Goal: Task Accomplishment & Management: Use online tool/utility

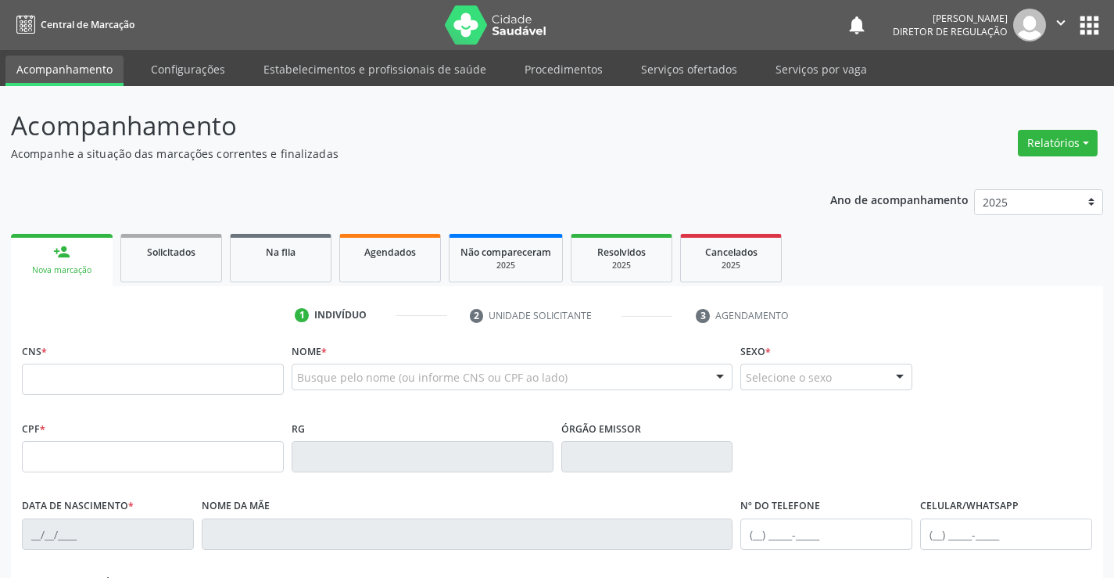
click at [705, 74] on link "Serviços ofertados" at bounding box center [689, 68] width 118 height 27
select select "7"
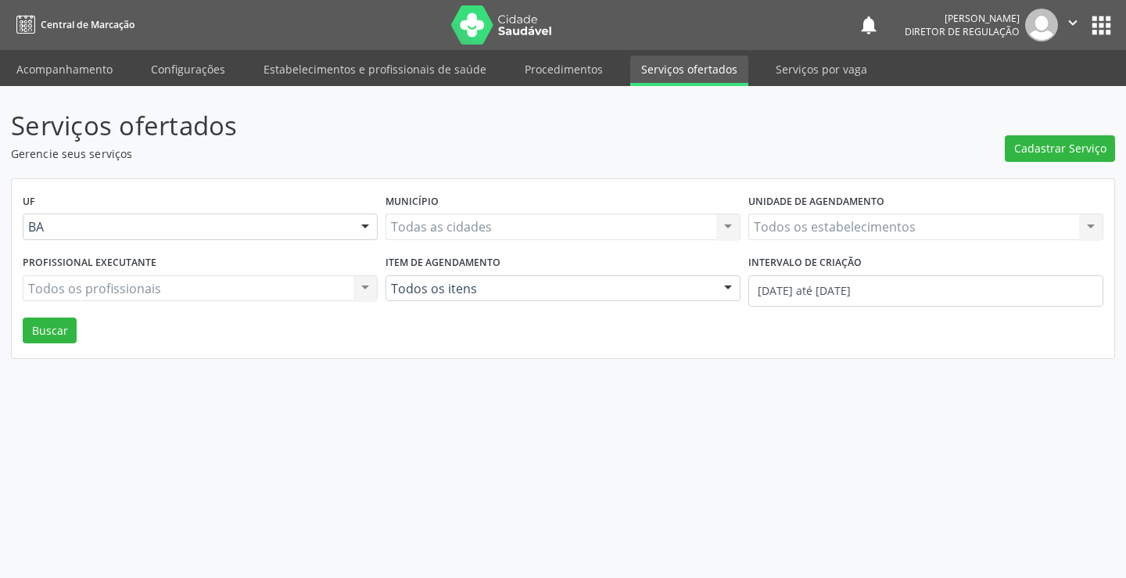
click at [866, 229] on div "Todos os estabelecimentos Todos os estabelecimentos Nenhum resultado encontrado…" at bounding box center [925, 226] width 355 height 27
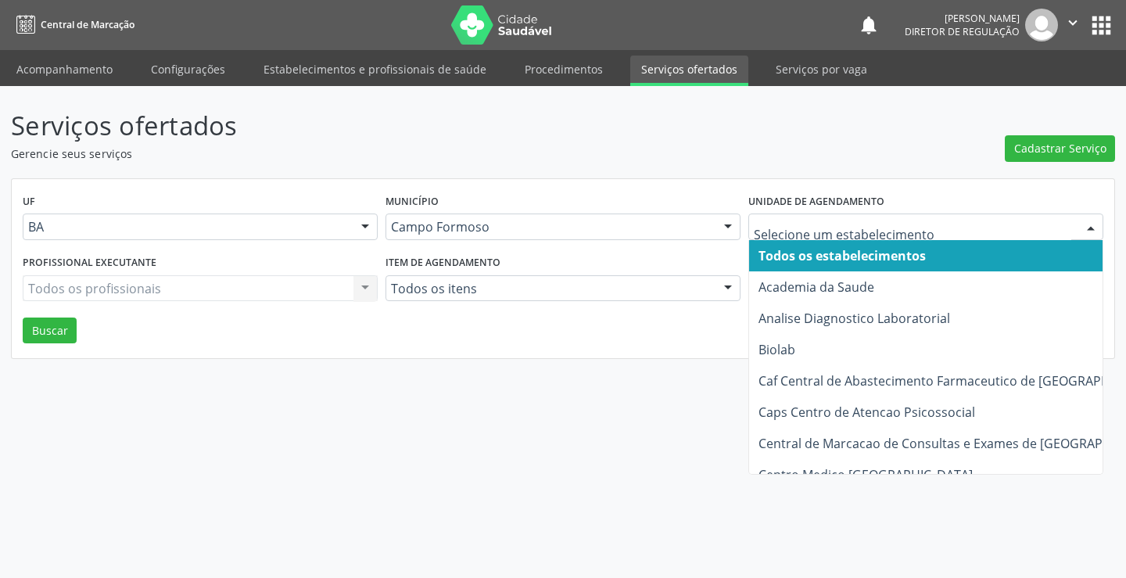
click at [866, 229] on input "text" at bounding box center [911, 234] width 317 height 31
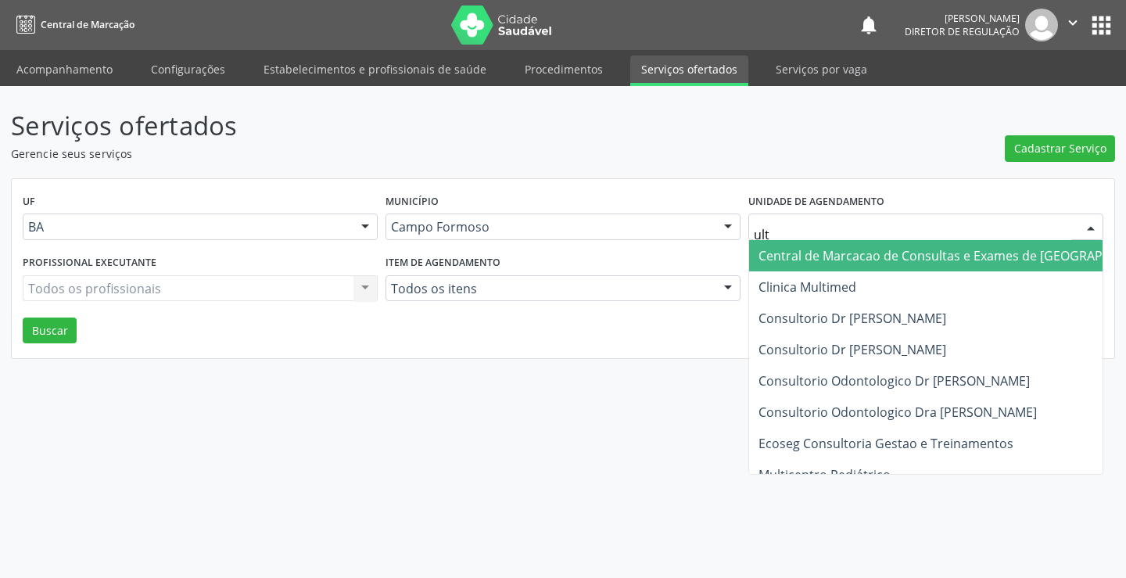
type input "ultr"
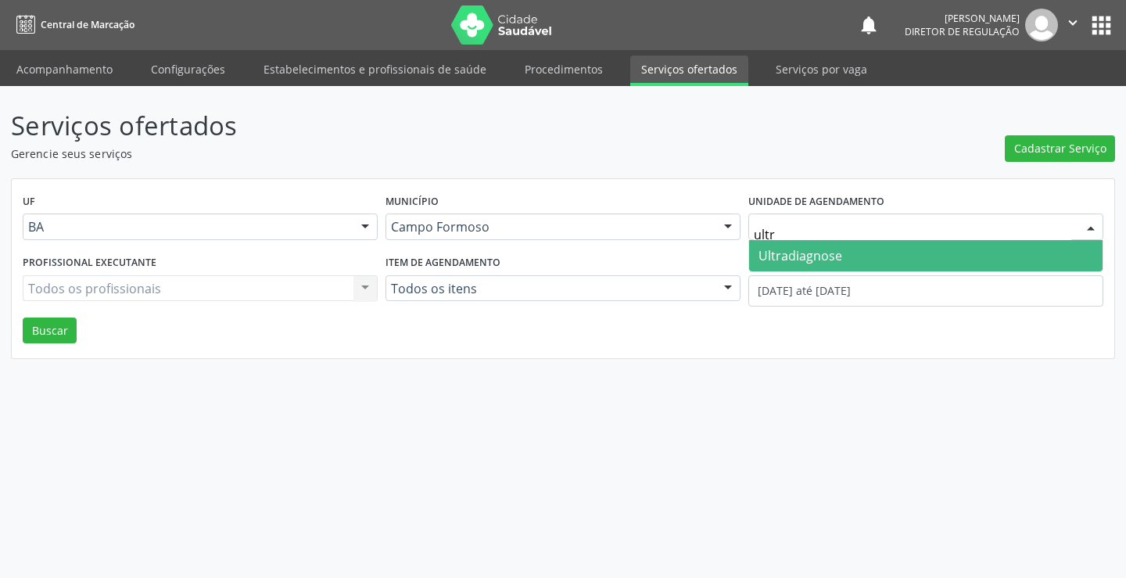
click at [864, 259] on span "Ultradiagnose" at bounding box center [925, 255] width 353 height 31
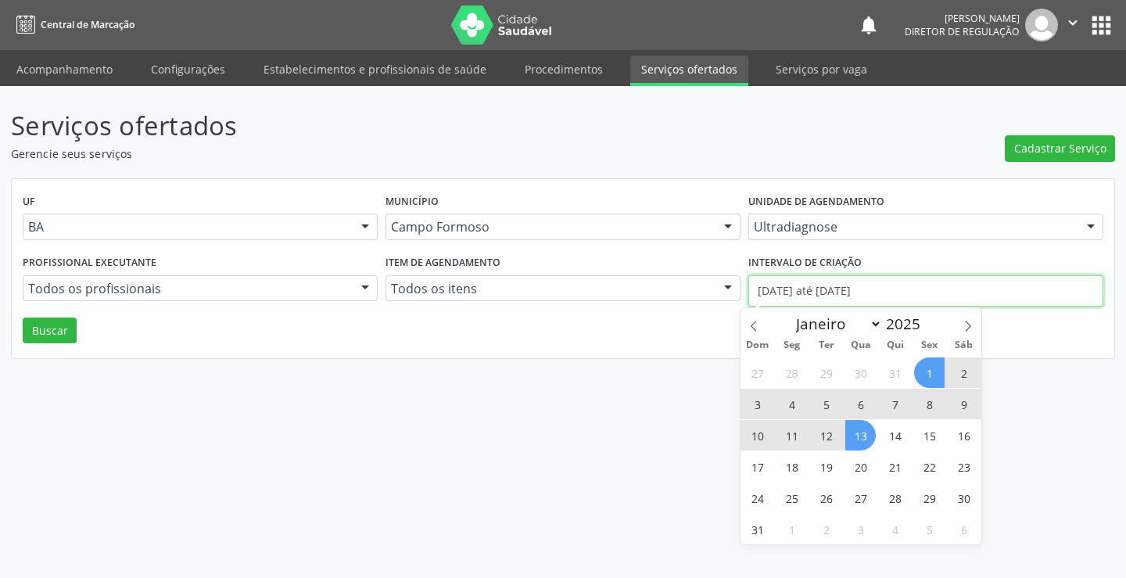
click at [793, 292] on input "01/08/2025 até 13/08/2025" at bounding box center [925, 290] width 355 height 31
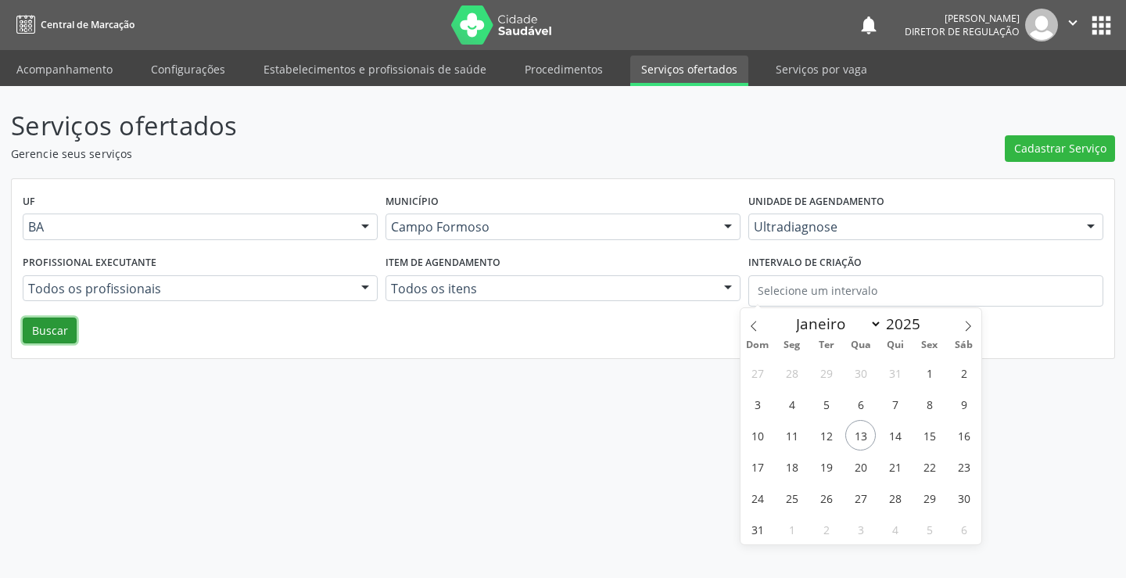
click at [25, 341] on button "Buscar" at bounding box center [50, 330] width 54 height 27
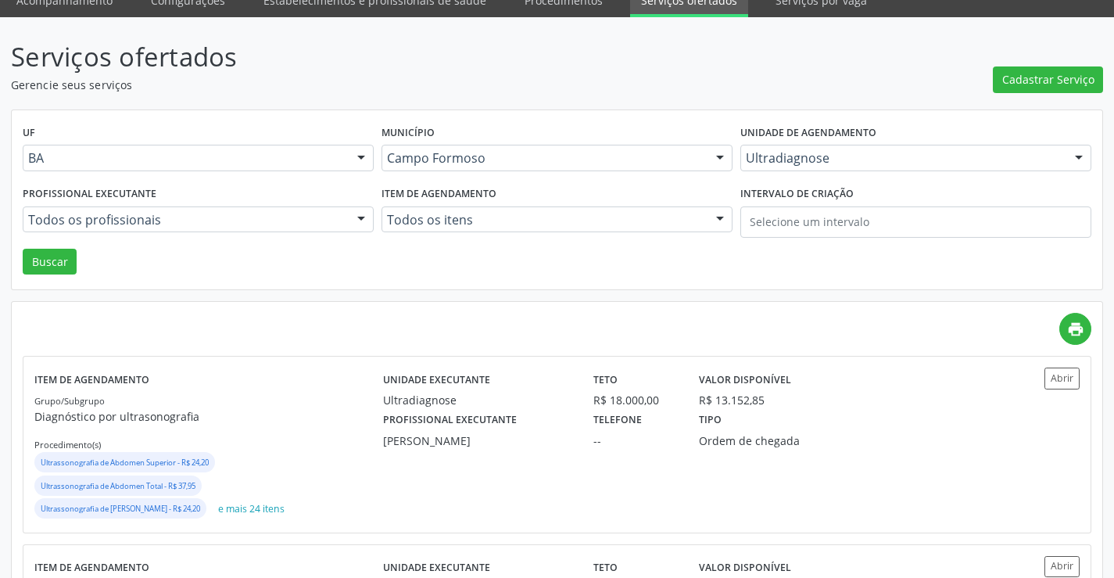
scroll to position [156, 0]
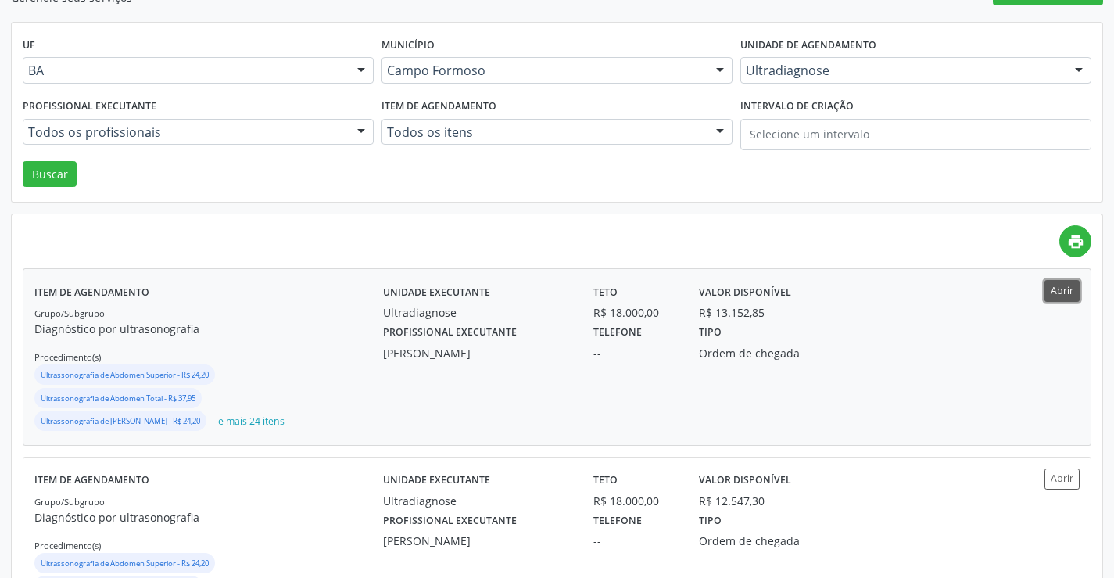
click at [1056, 295] on button "Abrir" at bounding box center [1061, 290] width 35 height 21
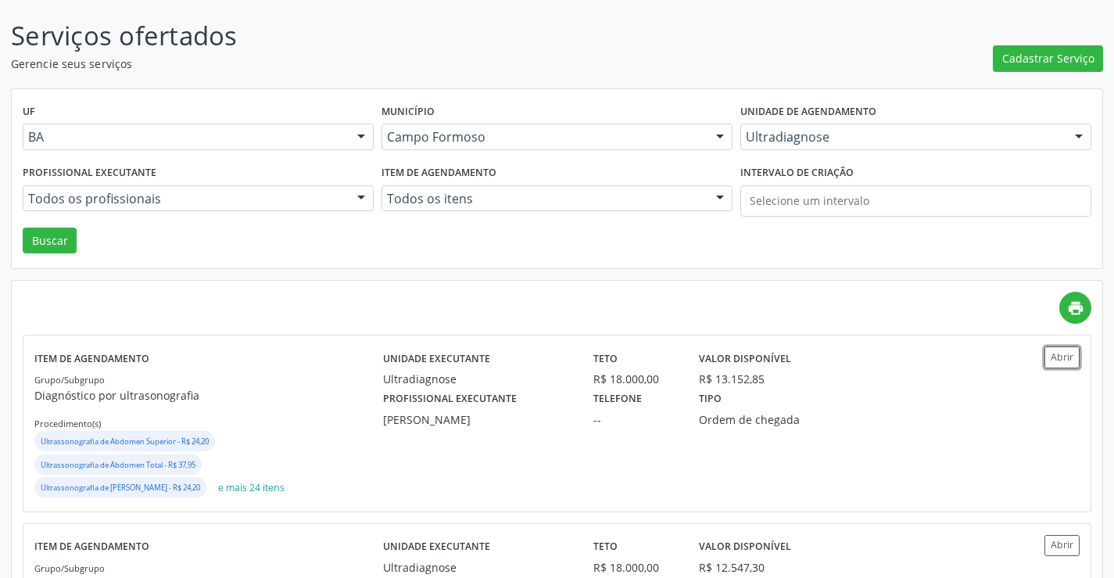
scroll to position [0, 0]
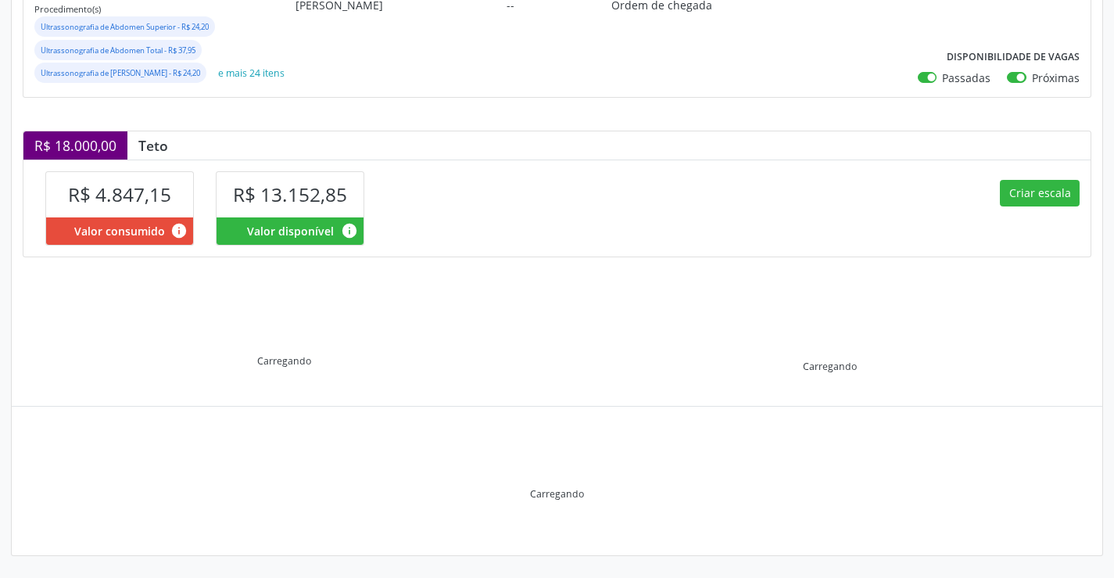
scroll to position [290, 0]
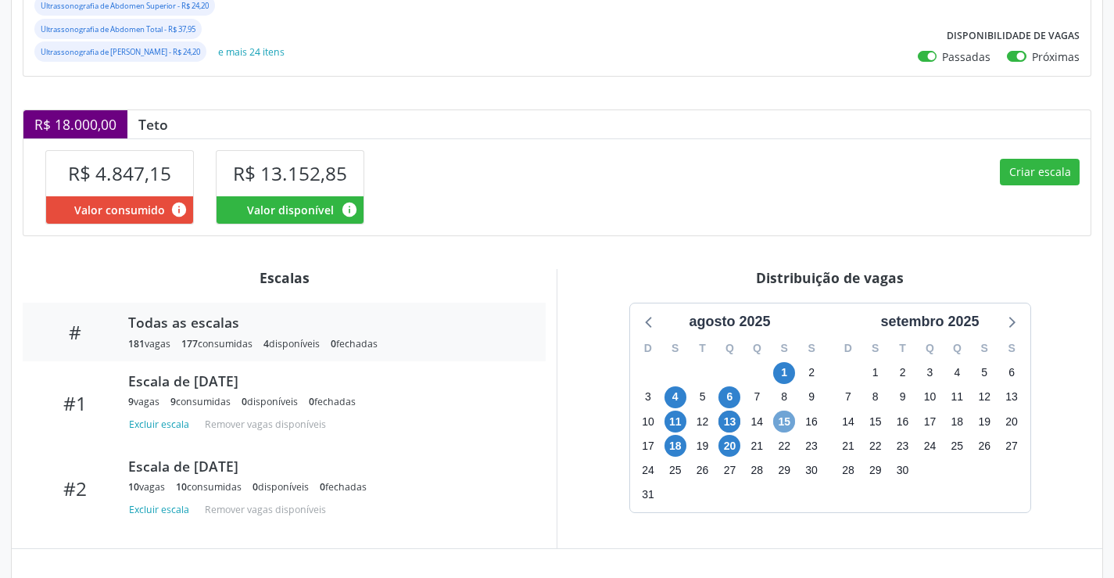
click at [789, 432] on span "15" at bounding box center [784, 421] width 22 height 22
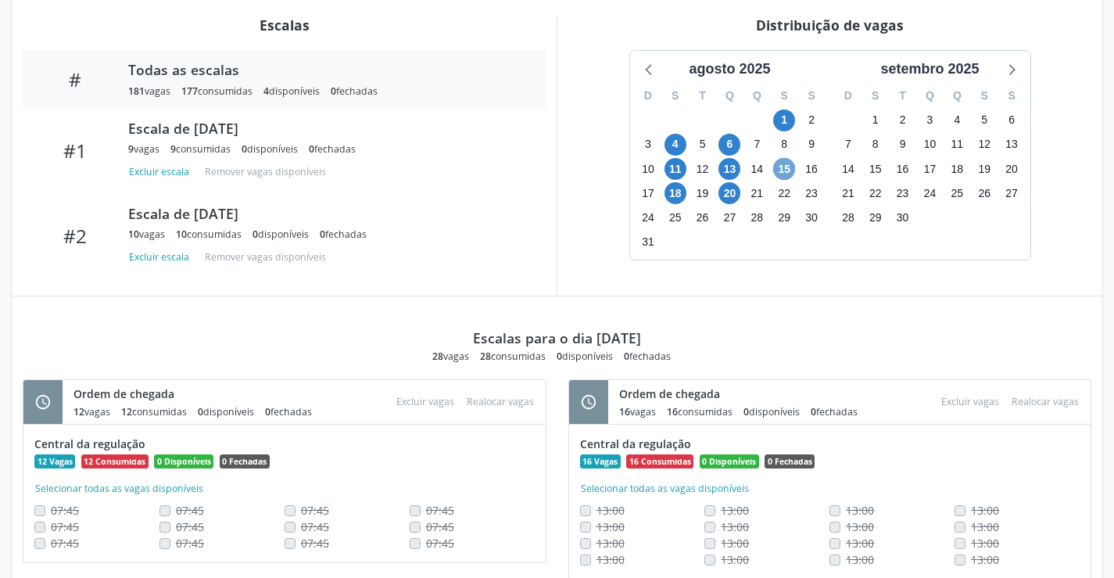
scroll to position [616, 0]
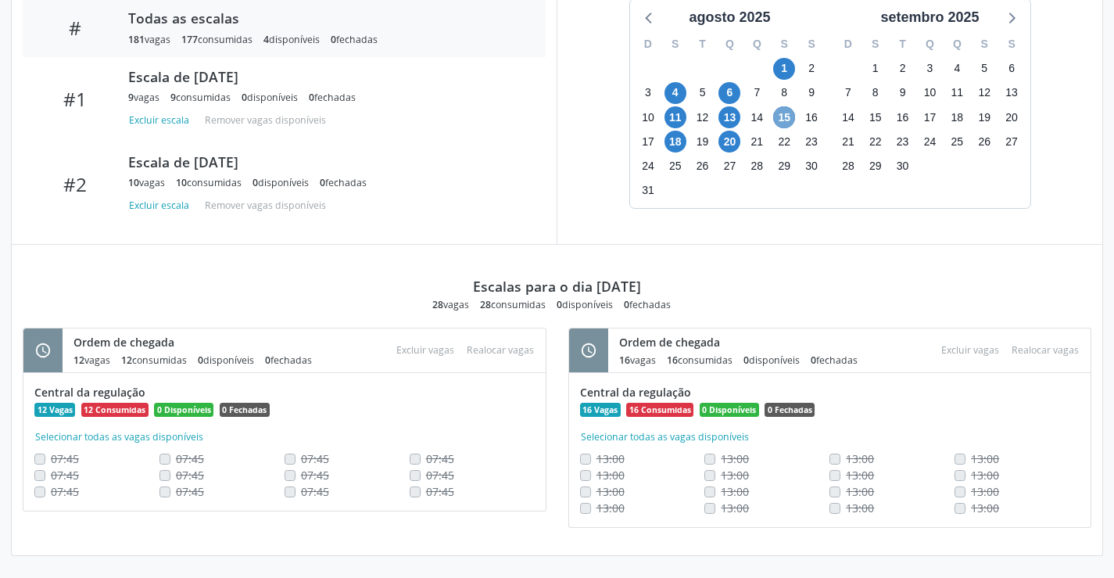
click at [781, 118] on span "15" at bounding box center [784, 117] width 22 height 22
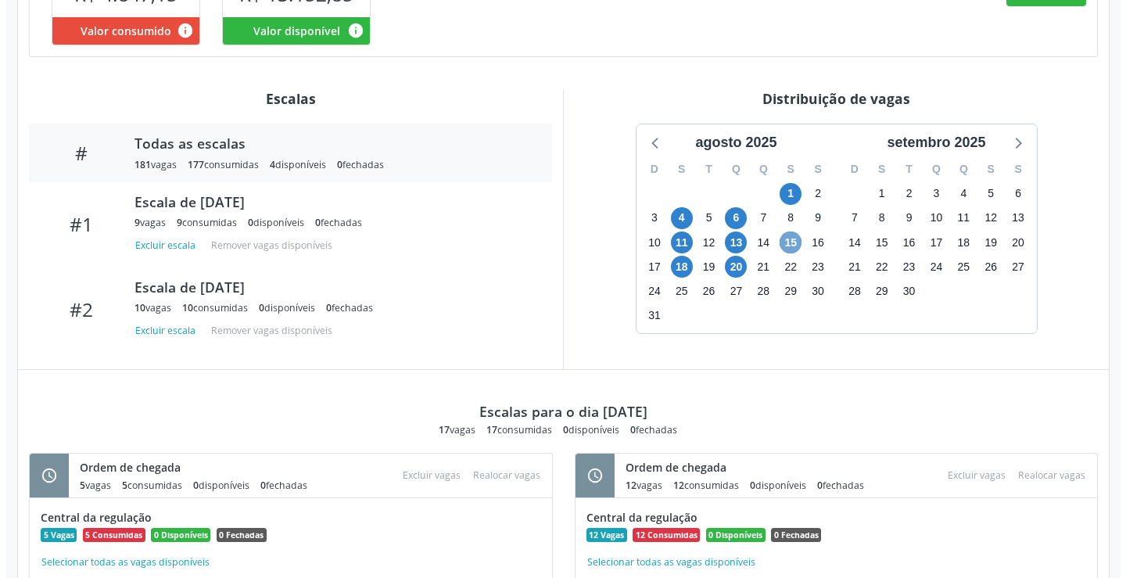
scroll to position [443, 0]
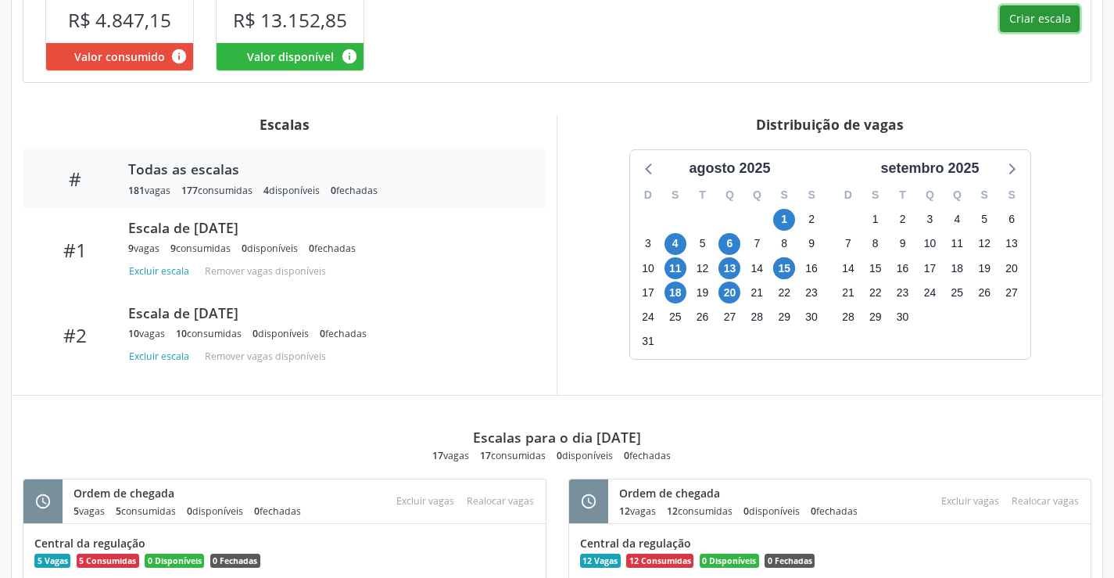
click at [1018, 32] on button "Criar escala" at bounding box center [1040, 18] width 80 height 27
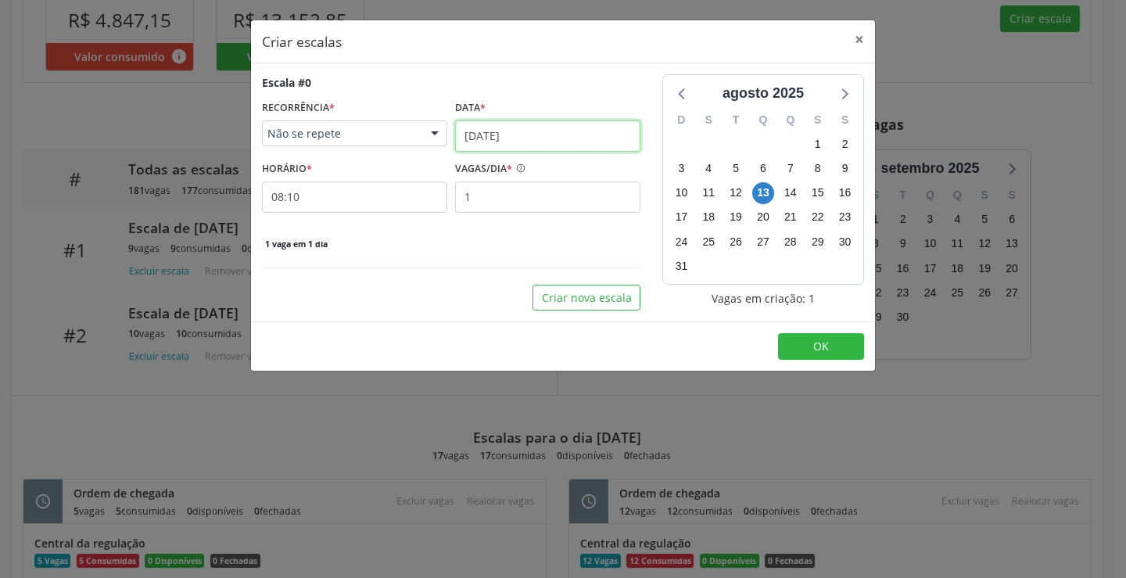
click at [571, 131] on input "[DATE]" at bounding box center [547, 135] width 185 height 31
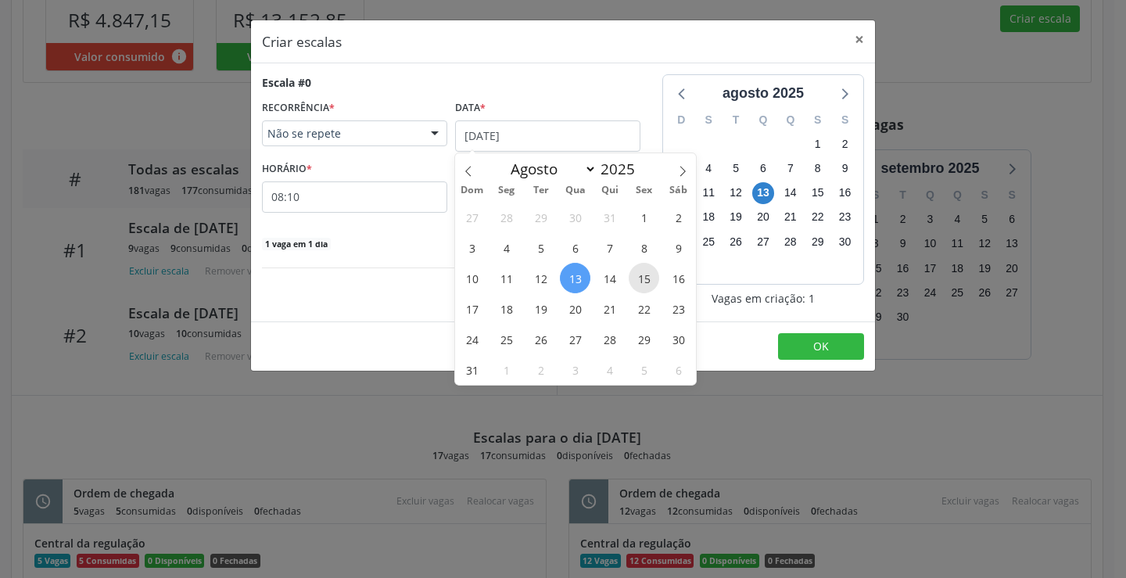
click at [644, 276] on span "15" at bounding box center [643, 278] width 30 height 30
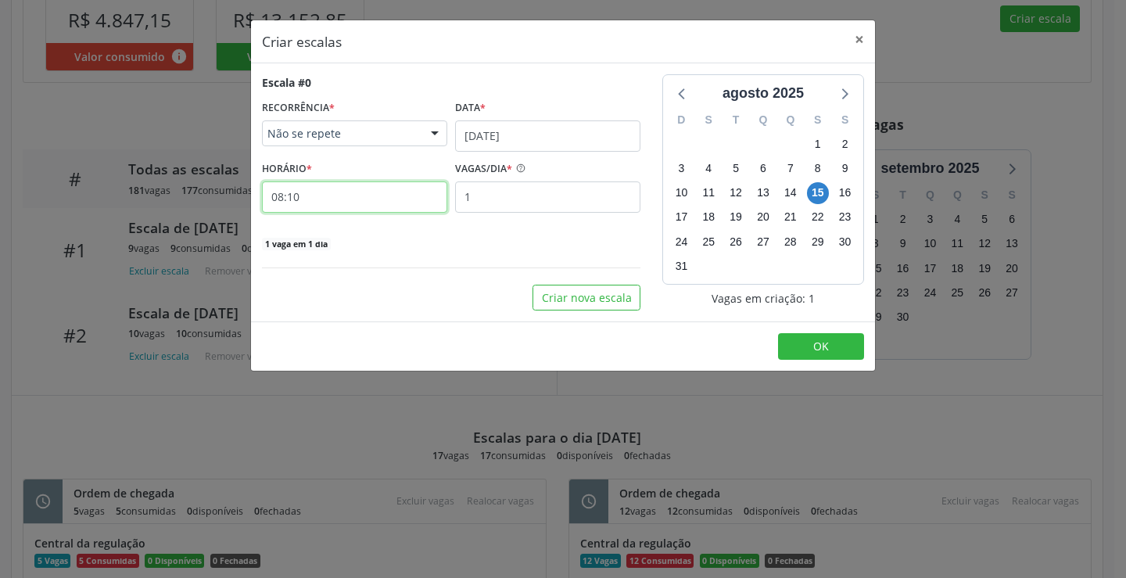
click at [417, 199] on input "08:10" at bounding box center [354, 196] width 185 height 31
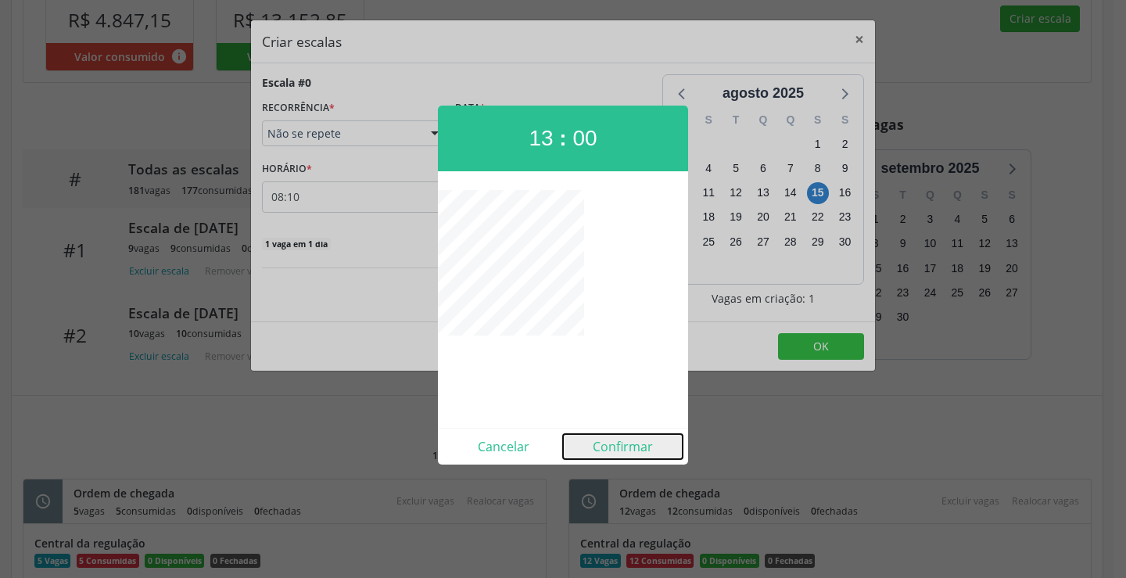
click at [646, 444] on button "Confirmar" at bounding box center [623, 446] width 120 height 25
type input "13:00"
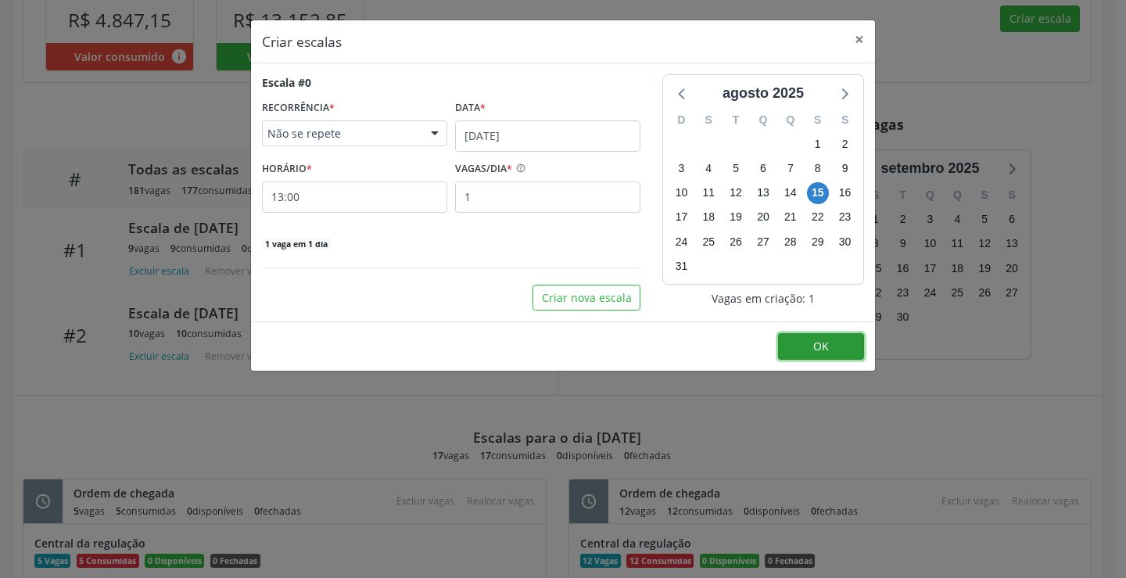
click at [820, 341] on span "OK" at bounding box center [821, 345] width 16 height 15
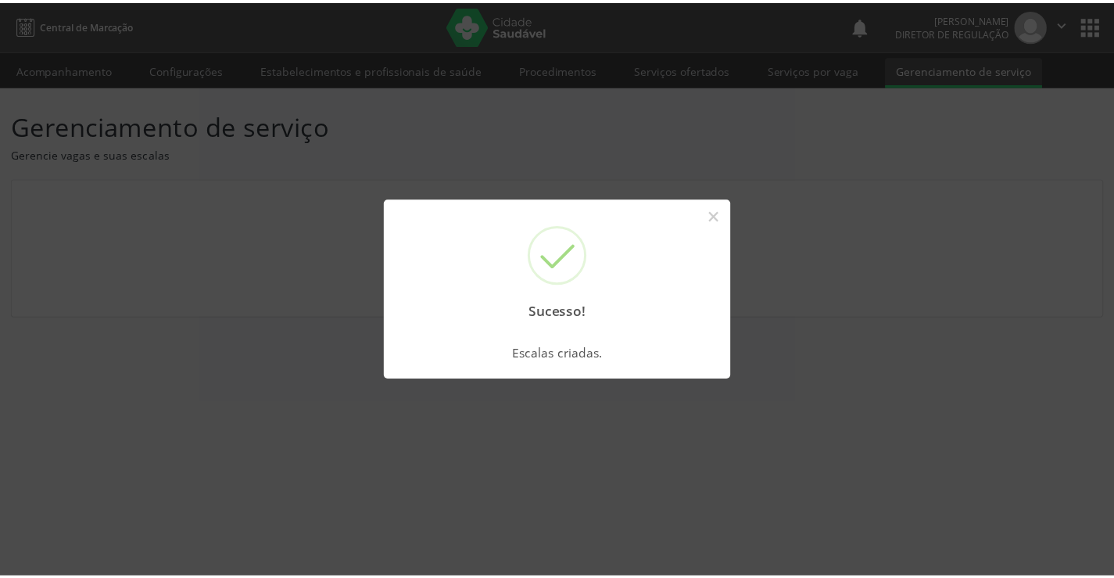
scroll to position [0, 0]
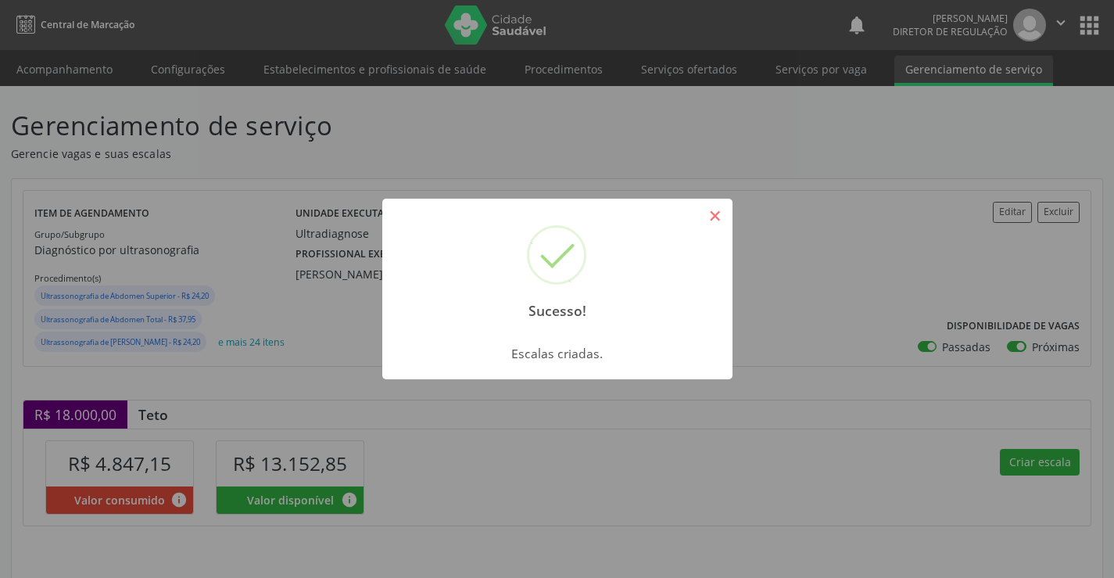
click at [712, 217] on button "×" at bounding box center [715, 215] width 27 height 27
